Goal: Task Accomplishment & Management: Use online tool/utility

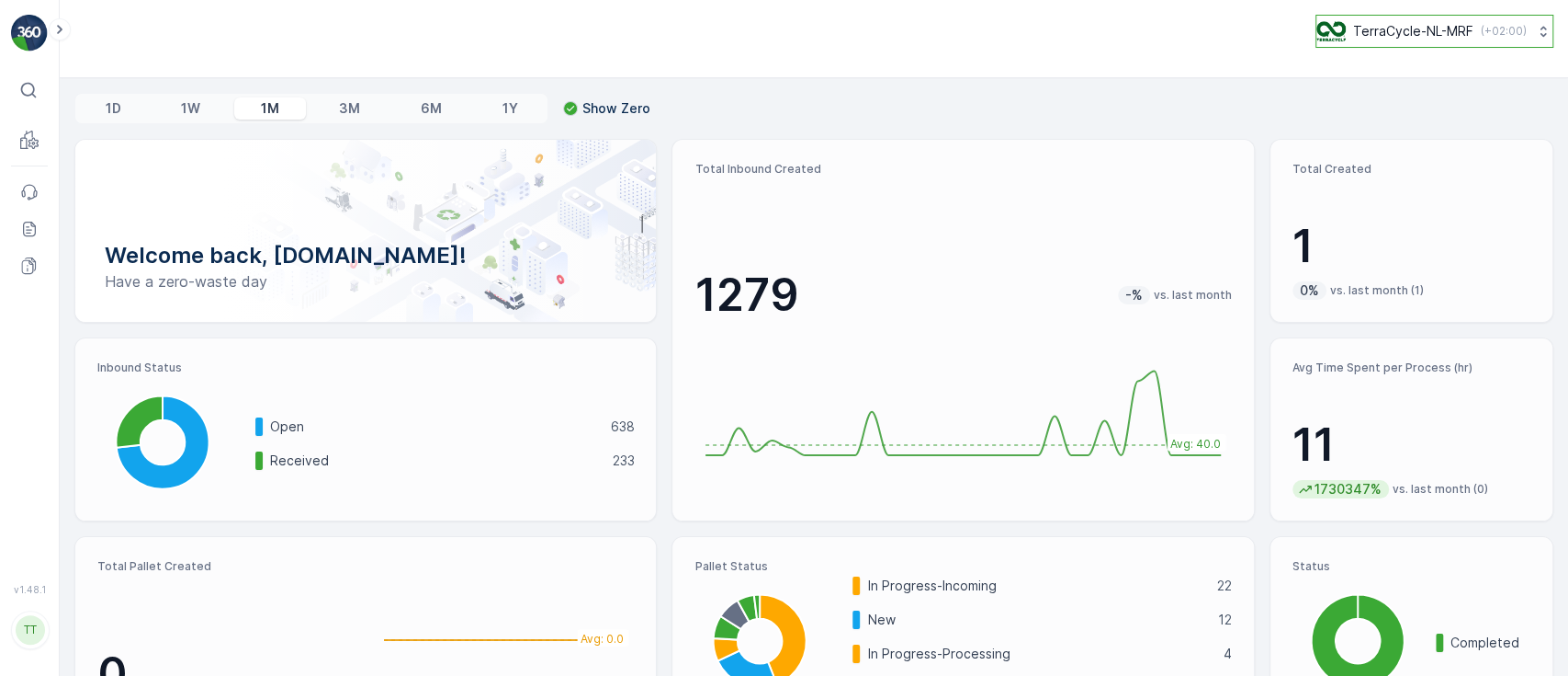
click at [1390, 27] on p "TerraCycle-NL-MRF" at bounding box center [1413, 30] width 120 height 18
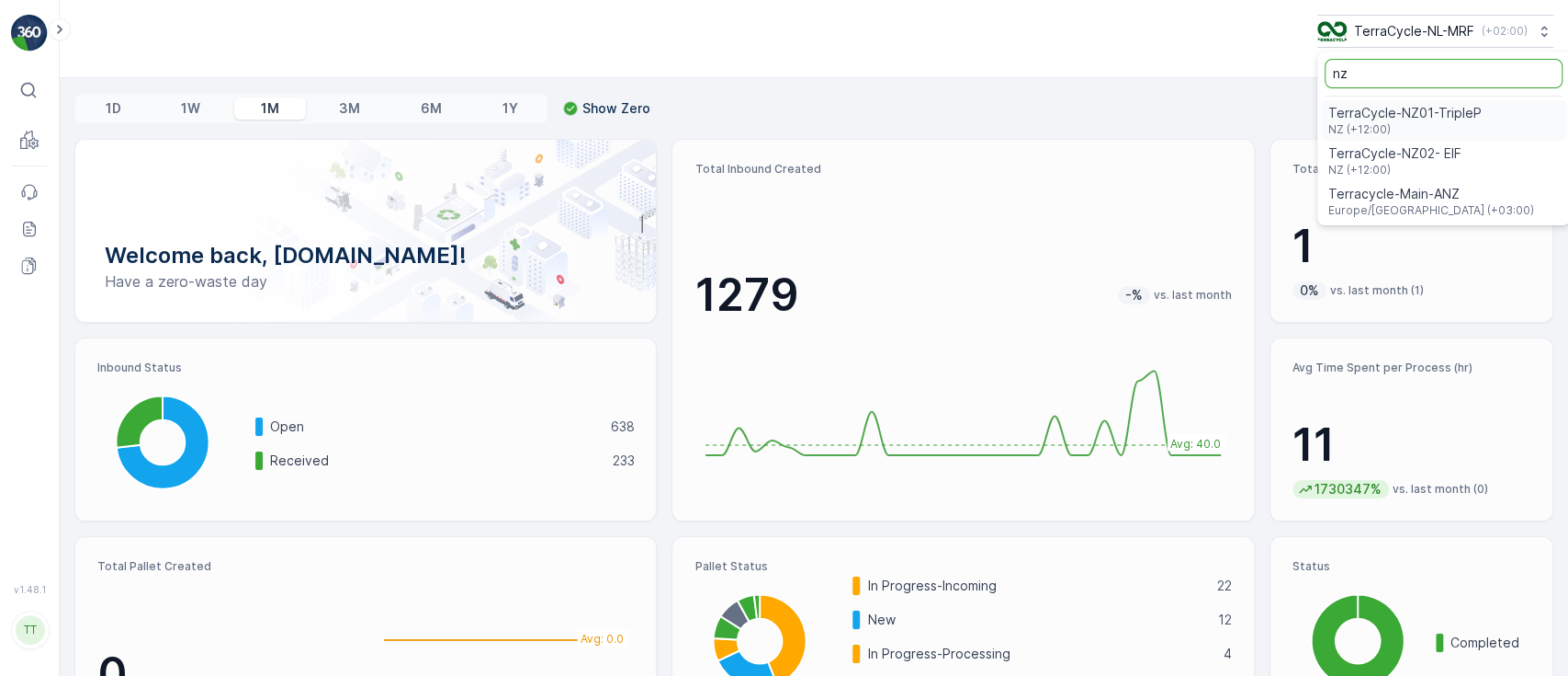
type input "nz"
click at [1377, 119] on span "TerraCycle-NZ01-TripleP" at bounding box center [1405, 113] width 153 height 18
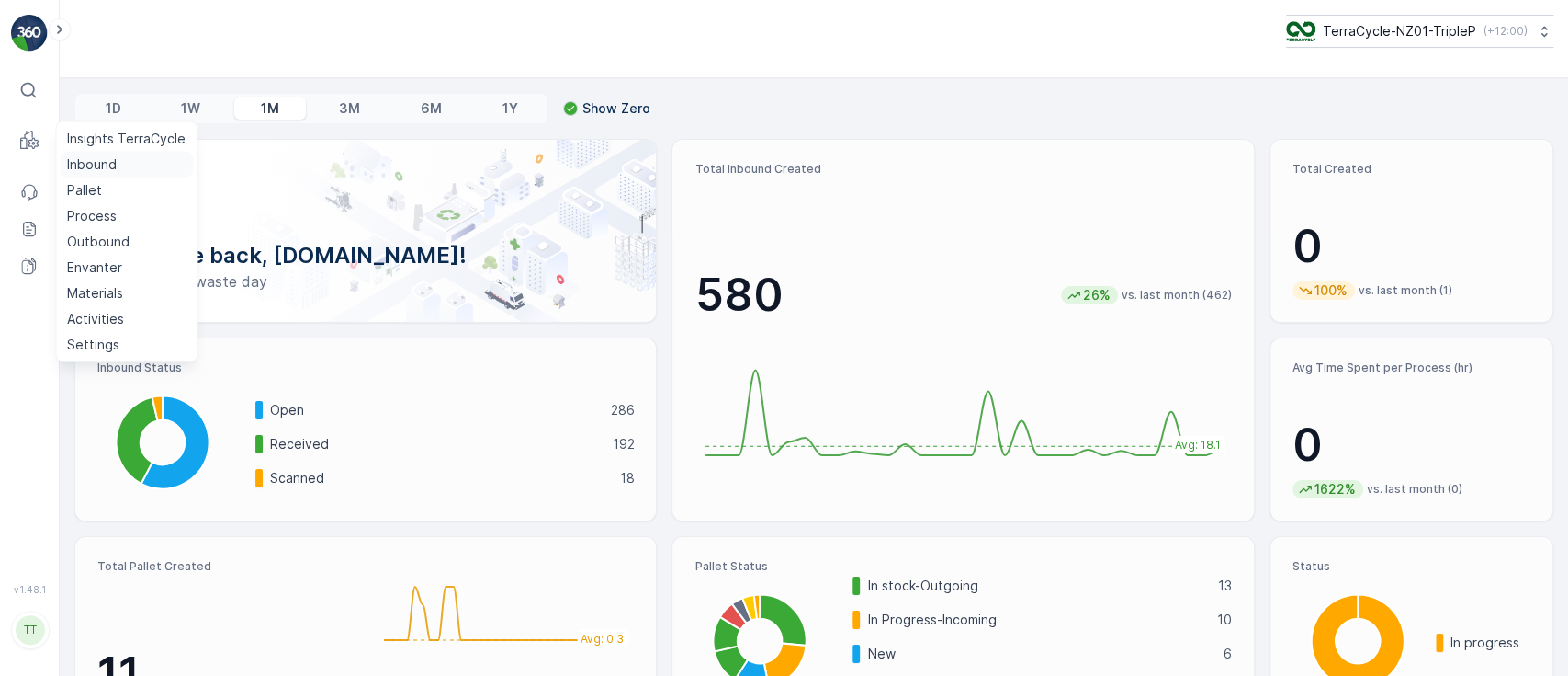
click at [86, 158] on p "Inbound" at bounding box center [92, 164] width 49 height 18
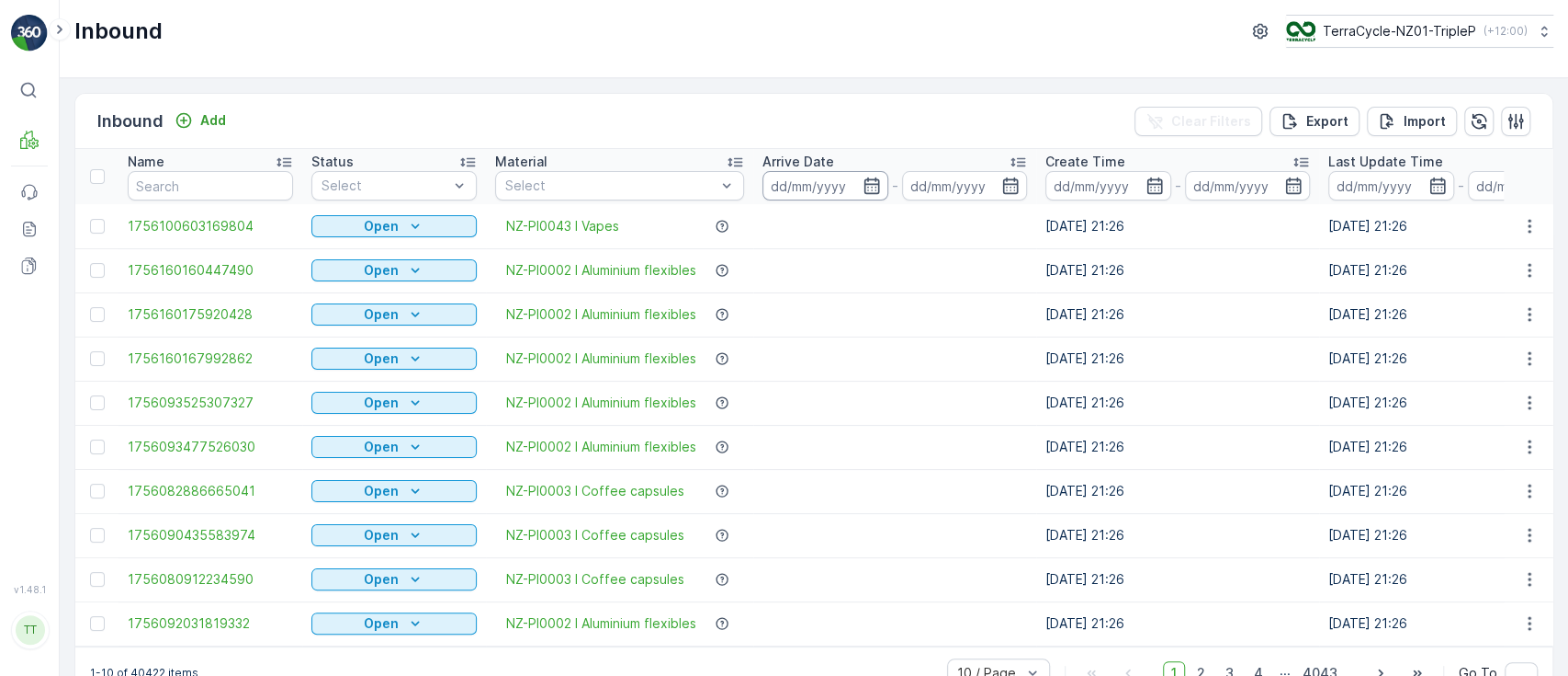
click at [792, 186] on input at bounding box center [825, 185] width 126 height 29
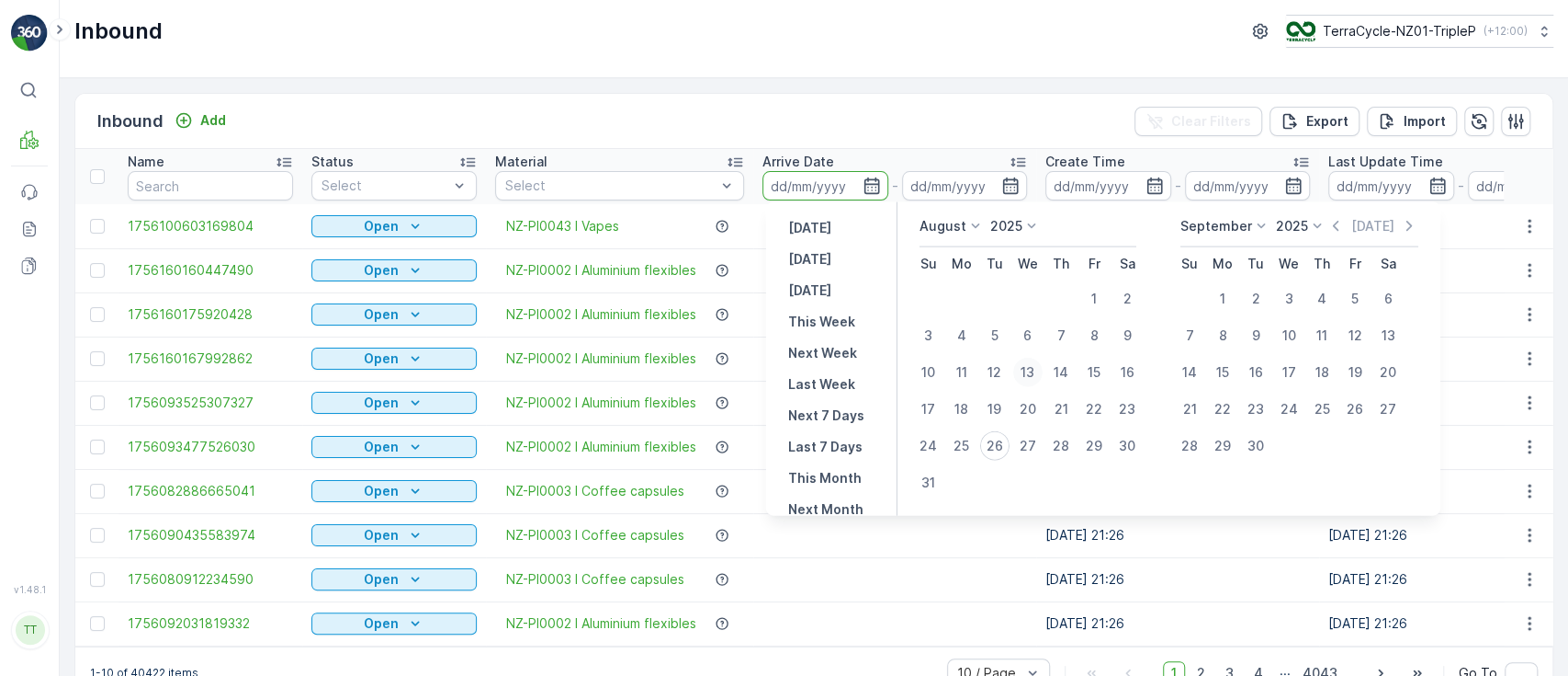
click at [1034, 370] on div "13" at bounding box center [1027, 372] width 29 height 29
type input "13.08.2025"
click at [959, 445] on div "25" at bounding box center [961, 445] width 29 height 29
type input "25.08.2025"
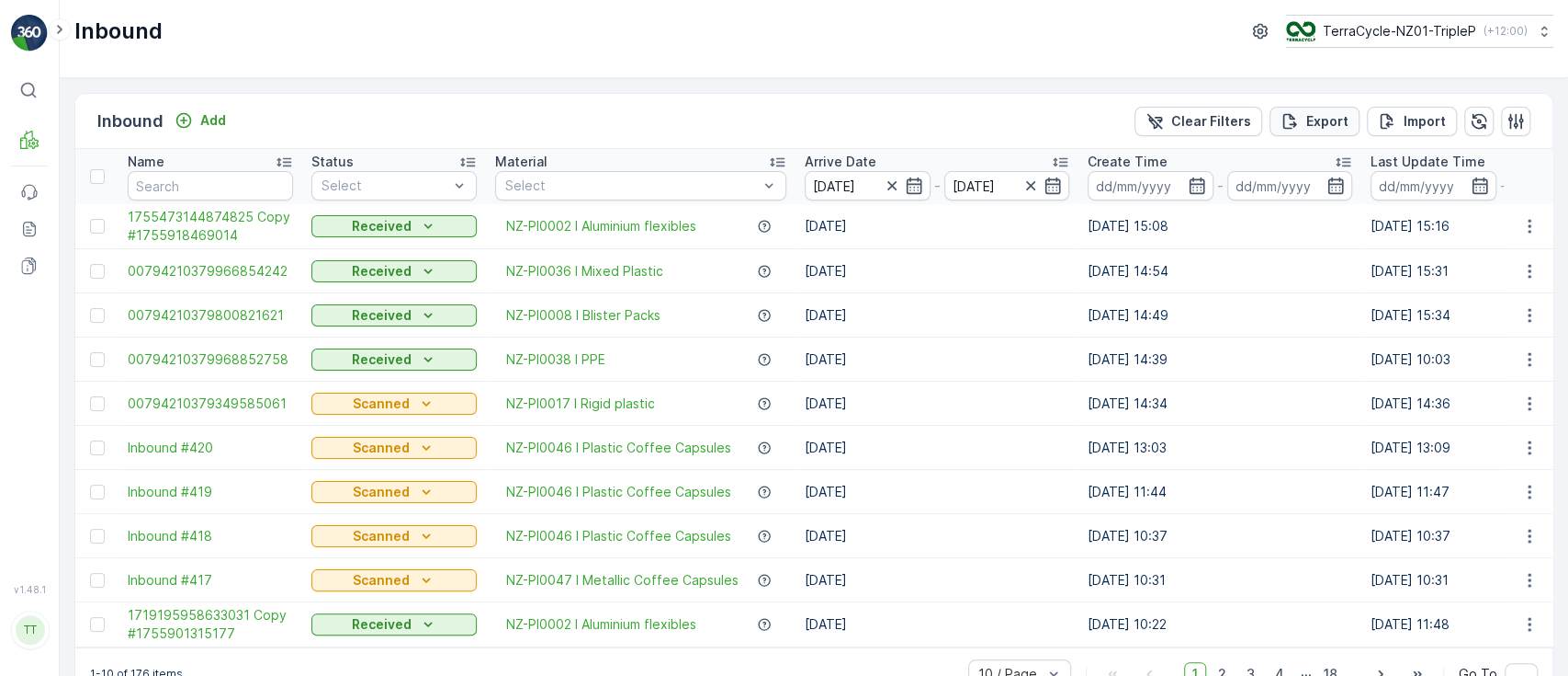
click at [1309, 122] on p "Export" at bounding box center [1327, 121] width 43 height 18
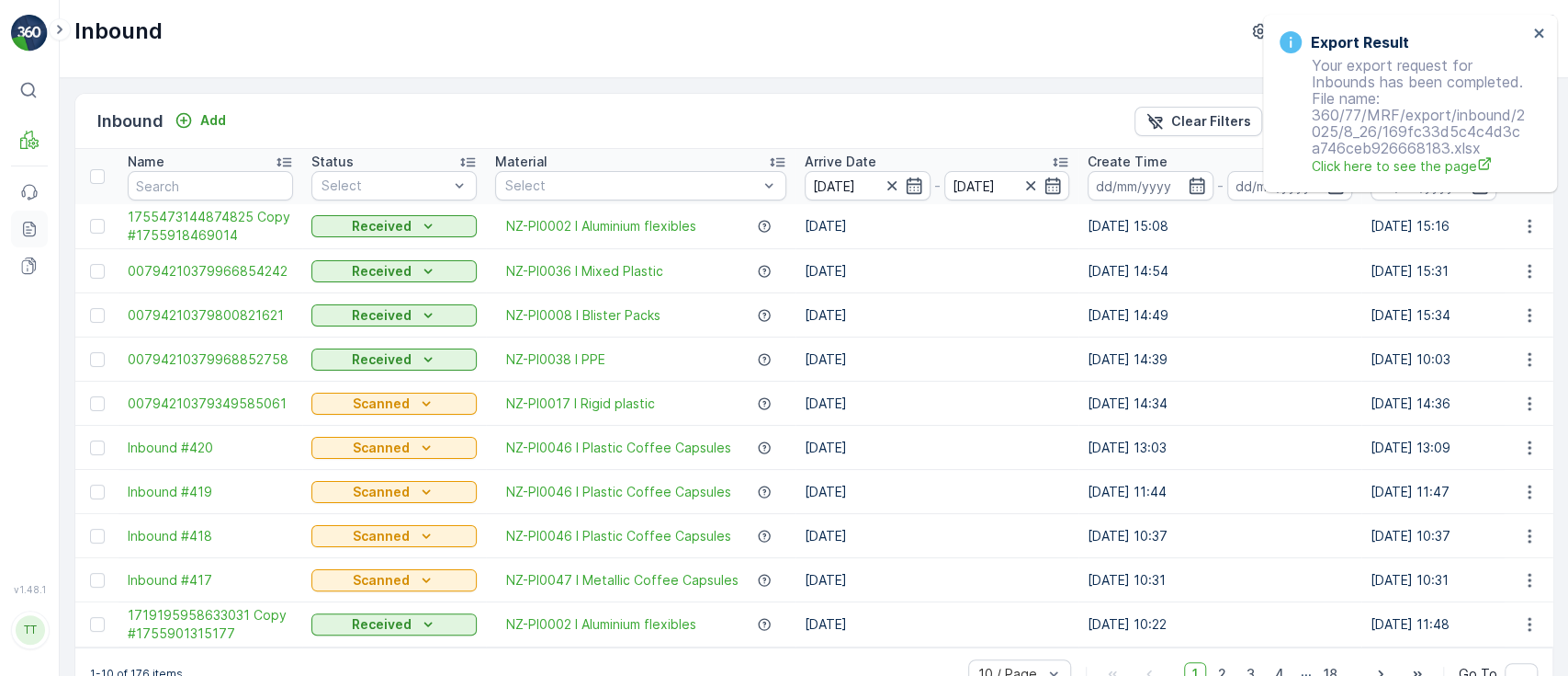
click at [26, 223] on icon at bounding box center [28, 228] width 18 height 18
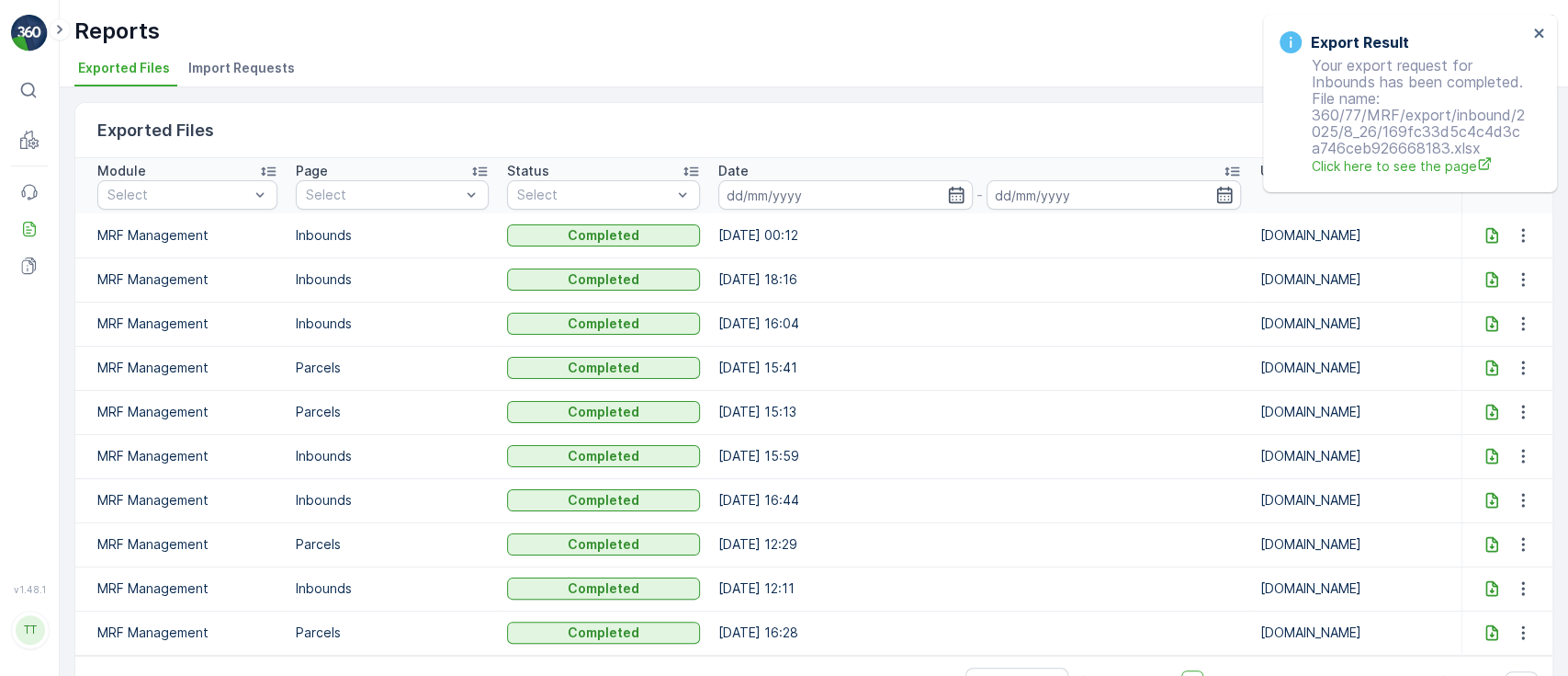
click at [1490, 235] on icon at bounding box center [1491, 234] width 18 height 18
